Goal: Task Accomplishment & Management: Complete application form

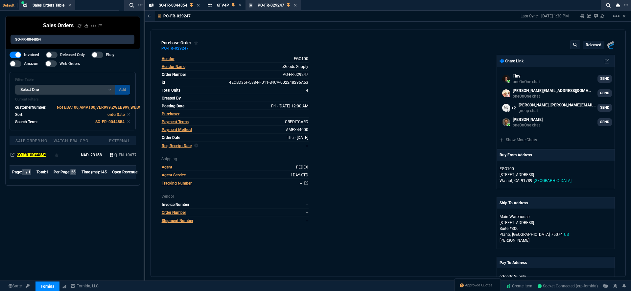
select select "18: totals"
select select
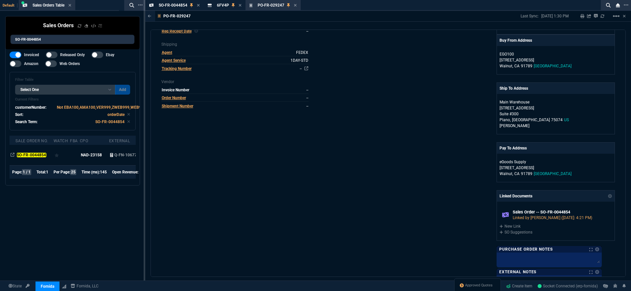
scroll to position [108, 0]
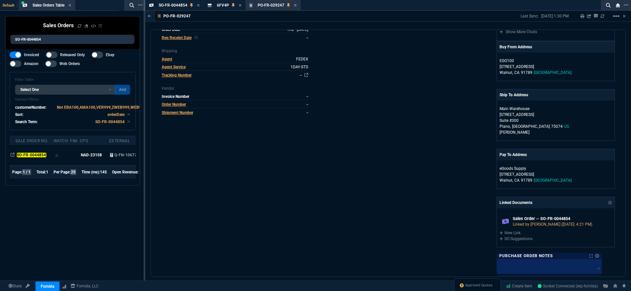
click at [295, 5] on icon at bounding box center [295, 5] width 3 height 3
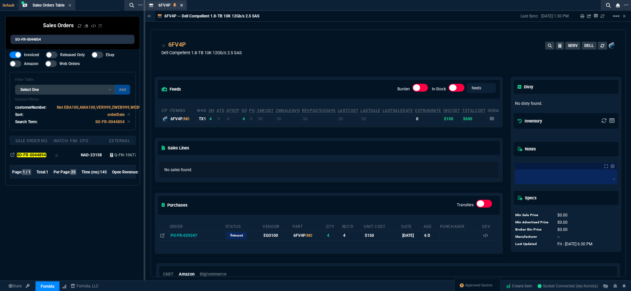
click at [181, 6] on icon at bounding box center [181, 5] width 3 height 4
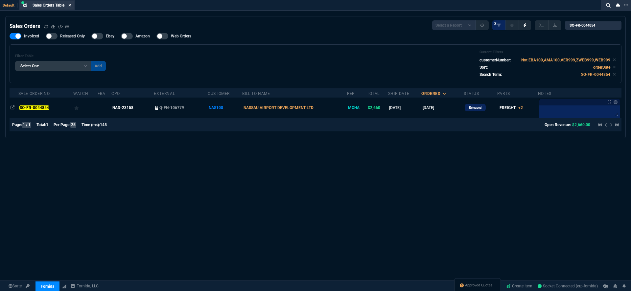
click at [71, 7] on icon at bounding box center [69, 5] width 3 height 4
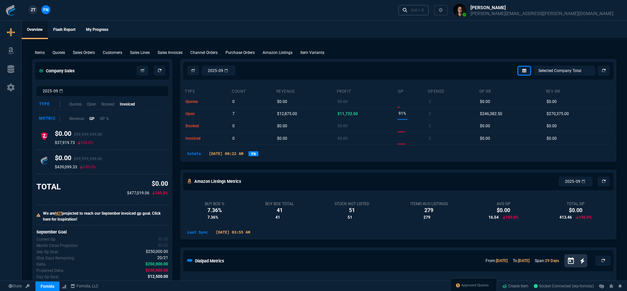
click at [408, 8] on icon at bounding box center [405, 10] width 5 height 5
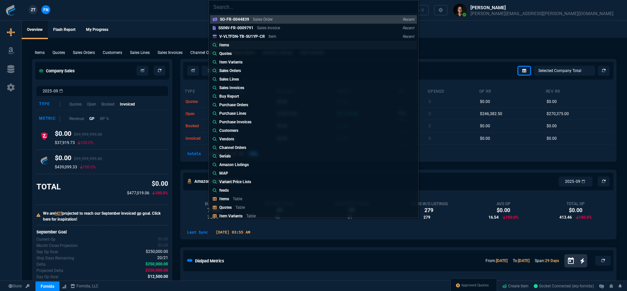
click at [287, 45] on link "Items" at bounding box center [313, 45] width 207 height 9
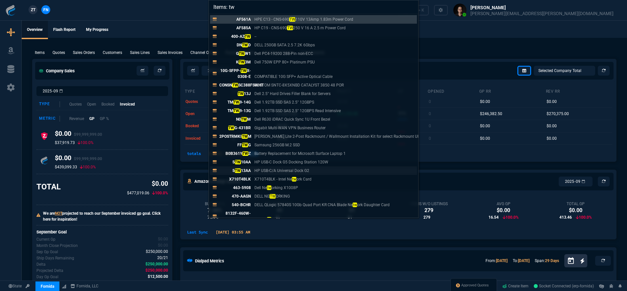
type input "Items: tw"
click at [293, 171] on p "HP USB-C/A Universal Dock G2" at bounding box center [282, 171] width 55 height 6
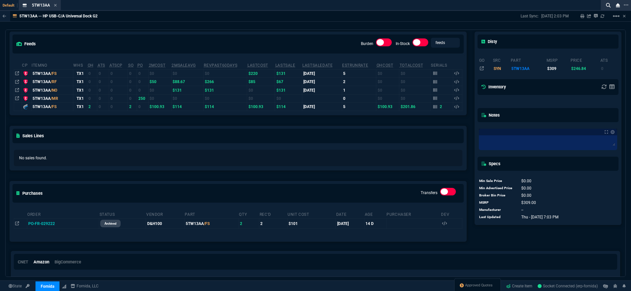
scroll to position [87, 0]
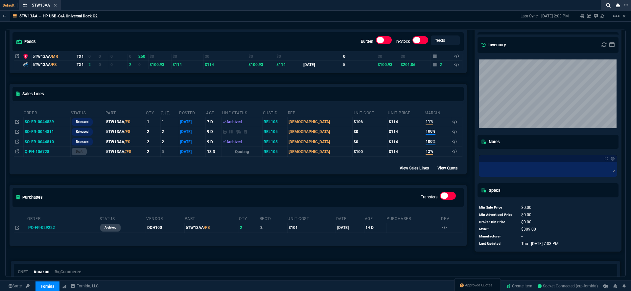
click at [116, 122] on td "5TW13AA /FS" at bounding box center [125, 122] width 41 height 10
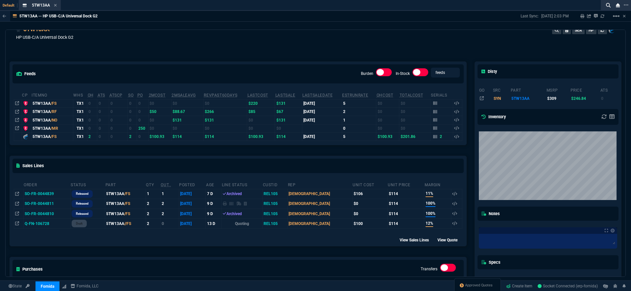
scroll to position [0, 0]
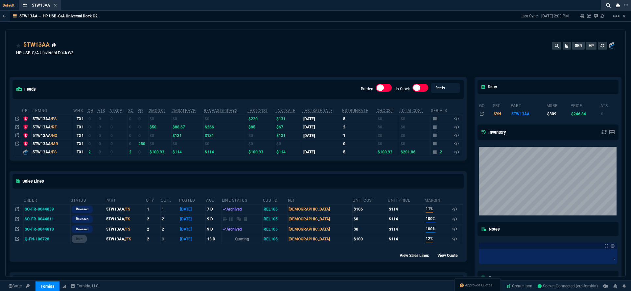
click at [53, 46] on icon at bounding box center [54, 45] width 4 height 4
click at [515, 286] on link "Create Item" at bounding box center [518, 286] width 32 height 10
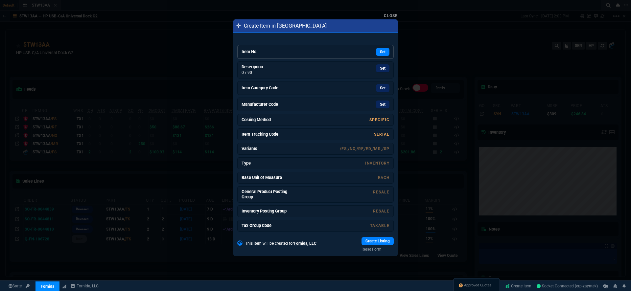
click at [294, 55] on div "Set" at bounding box center [340, 52] width 99 height 8
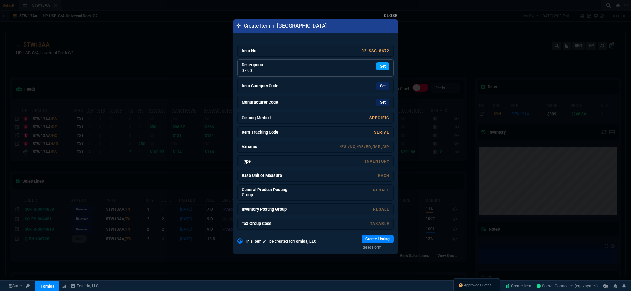
click at [380, 66] on link "Set" at bounding box center [382, 66] width 13 height 8
click at [327, 90] on div "Set" at bounding box center [340, 87] width 99 height 8
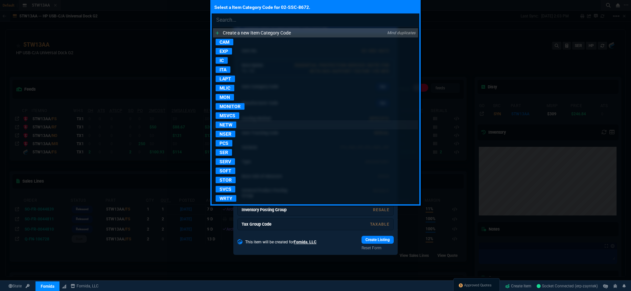
click at [230, 123] on p "NETW" at bounding box center [225, 125] width 21 height 7
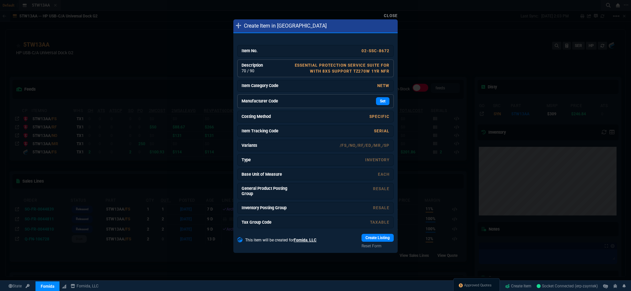
click at [327, 102] on div "Set" at bounding box center [340, 101] width 99 height 8
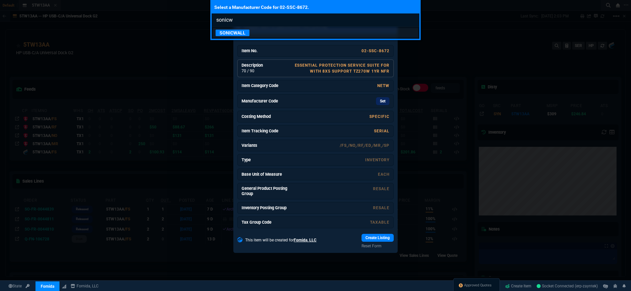
type input "sonicw"
click at [276, 34] on link "SONICWALL" at bounding box center [315, 32] width 205 height 9
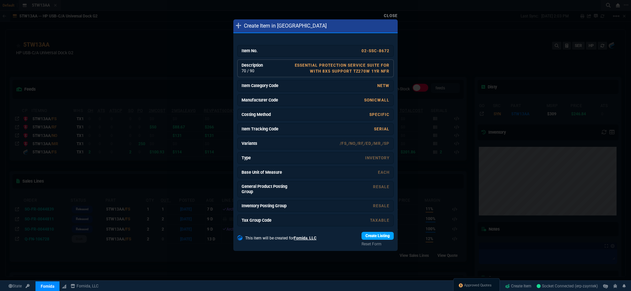
click at [383, 238] on link "Create Listing" at bounding box center [377, 236] width 32 height 8
